Goal: Task Accomplishment & Management: Manage account settings

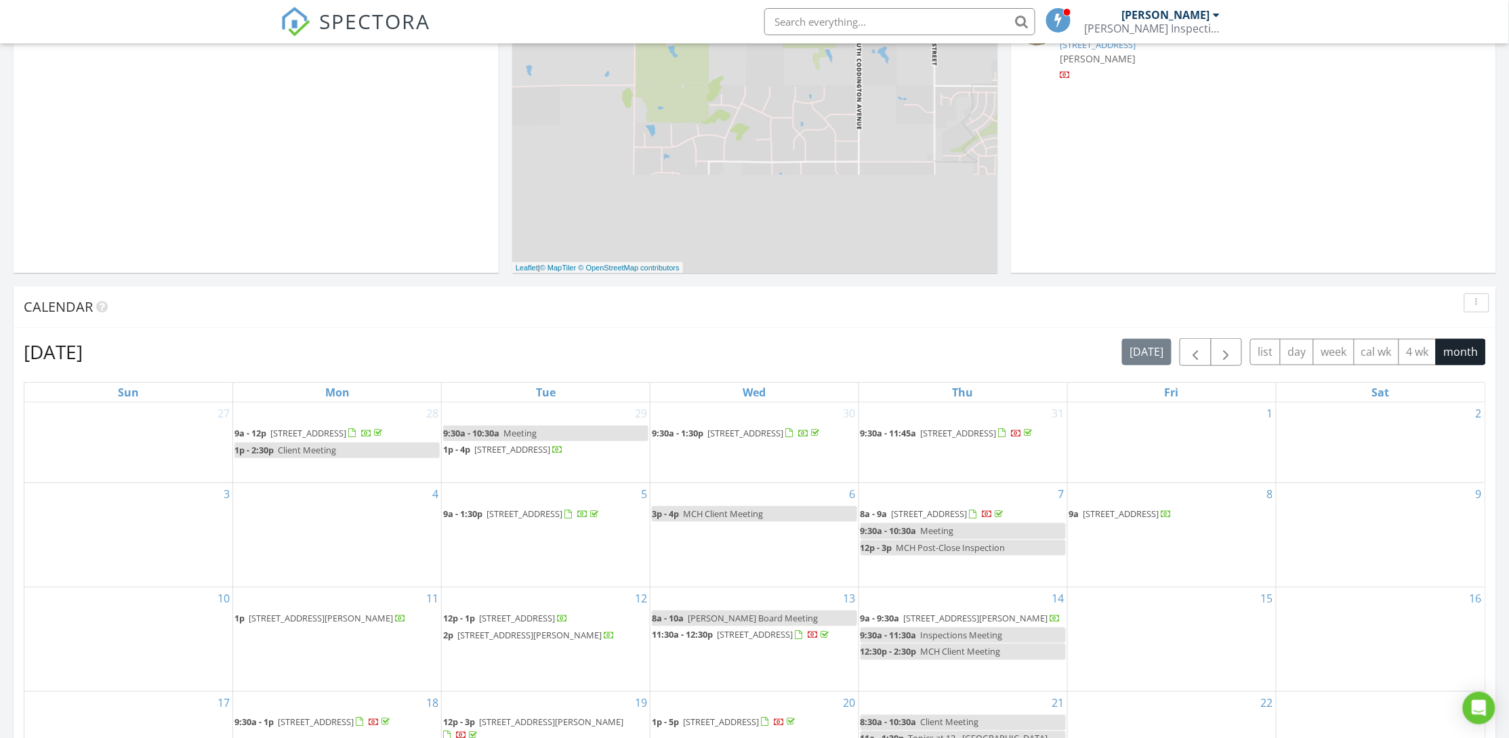
scroll to position [508, 0]
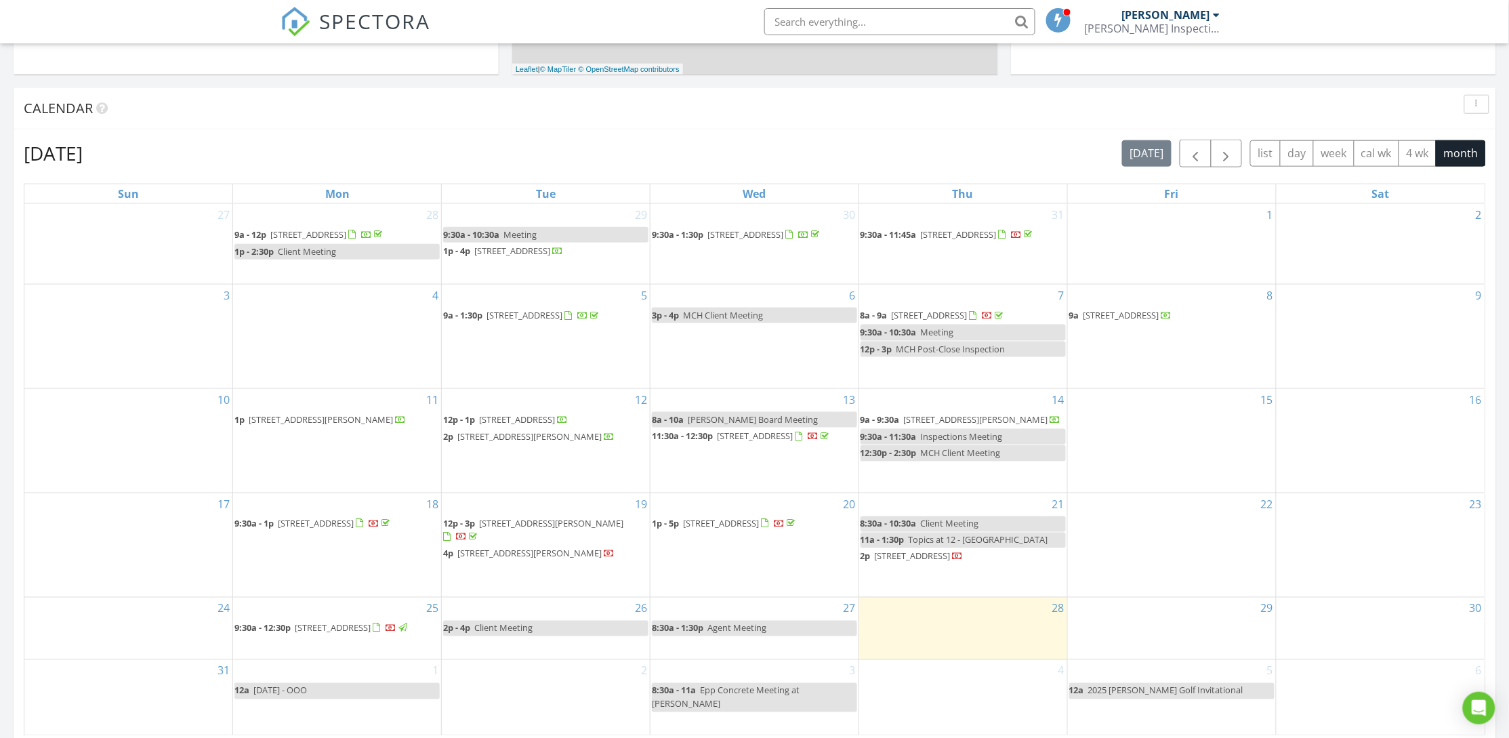
click at [699, 522] on span "[STREET_ADDRESS]" at bounding box center [721, 524] width 76 height 12
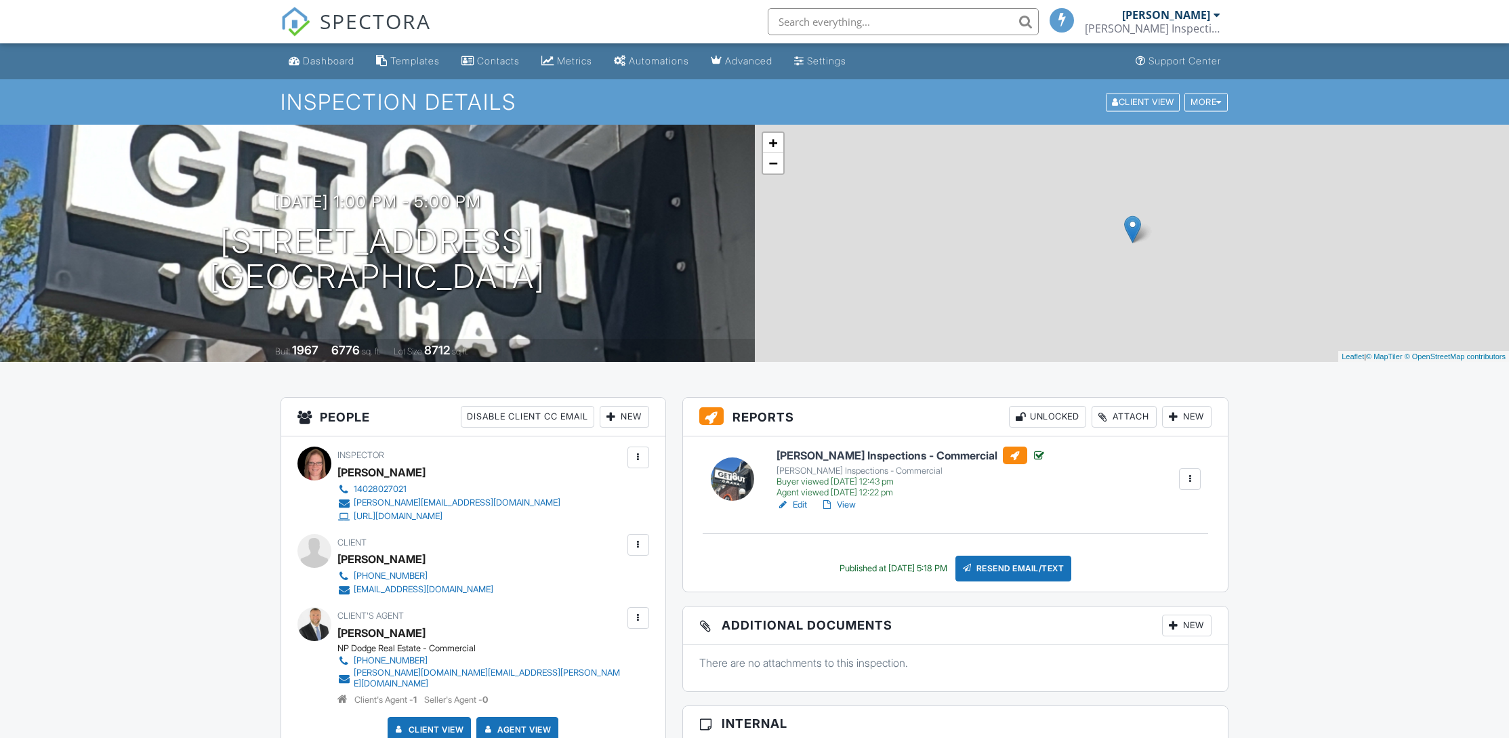
click at [830, 447] on h6 "Murray Inspections - Commercial" at bounding box center [912, 456] width 270 height 18
